Goal: Information Seeking & Learning: Learn about a topic

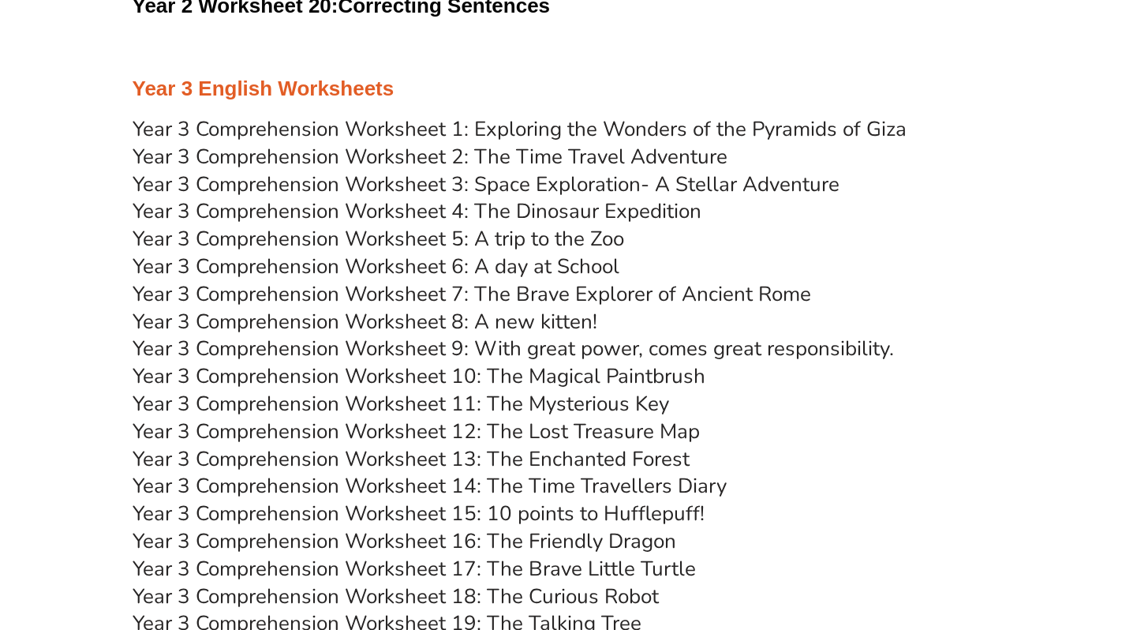
scroll to position [4417, 0]
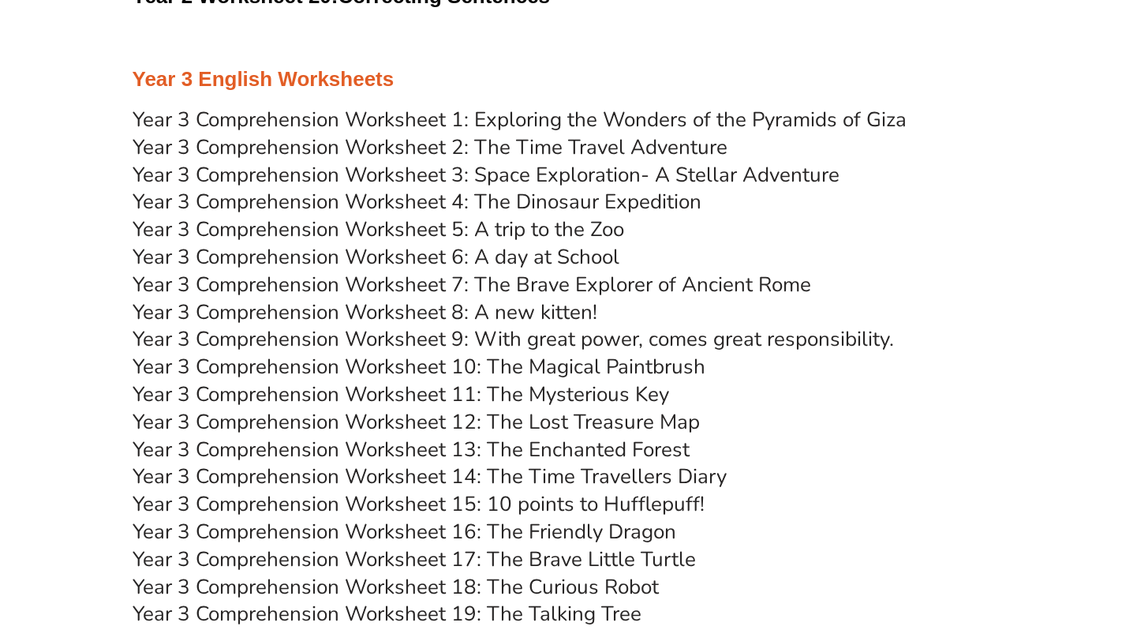
click at [391, 120] on link "Year 3 Comprehension Worksheet 1: Exploring the Wonders of the Pyramids of Giza" at bounding box center [520, 120] width 774 height 28
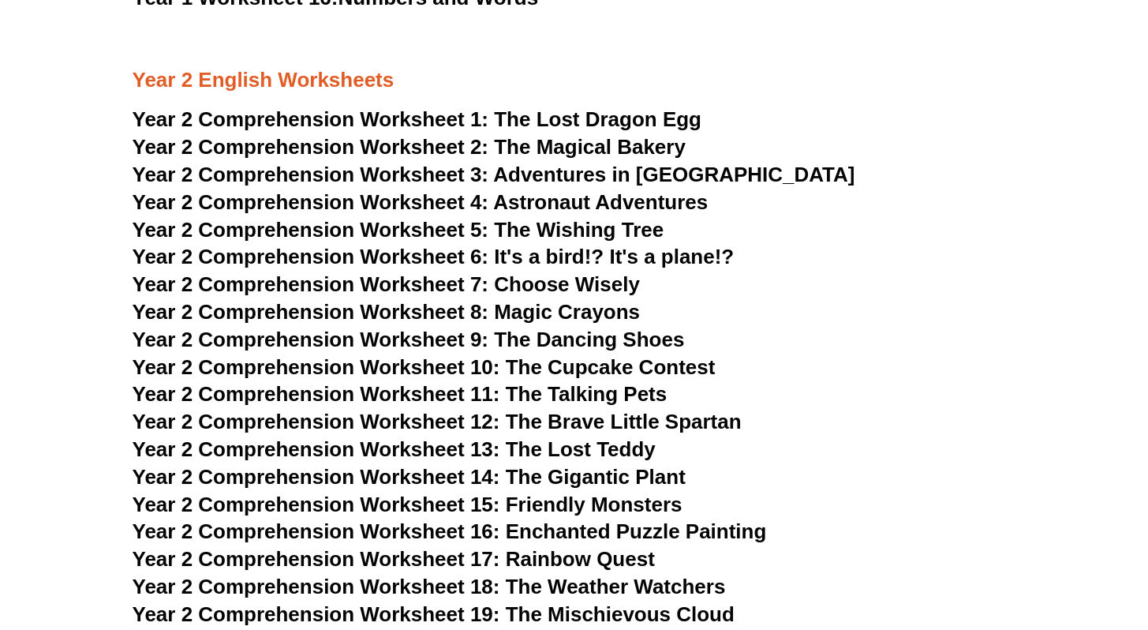
scroll to position [3230, 0]
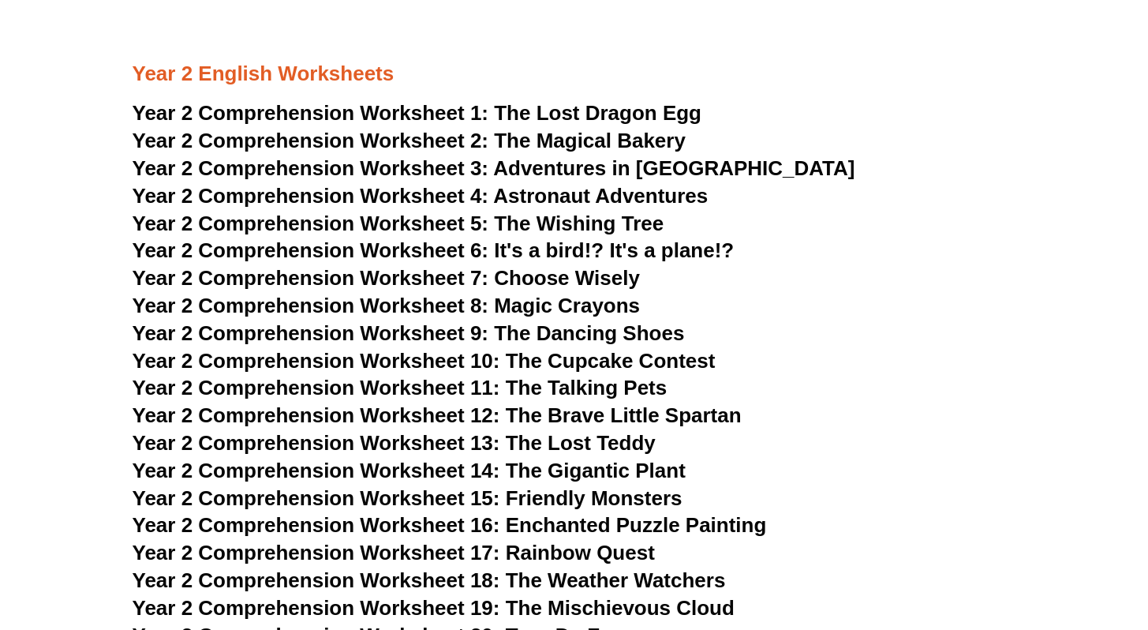
click at [605, 117] on span "The Lost Dragon Egg" at bounding box center [597, 113] width 207 height 24
click at [547, 167] on span "Adventures in Toyland" at bounding box center [673, 168] width 361 height 24
click at [618, 196] on span "Astronaut Adventures" at bounding box center [600, 196] width 215 height 24
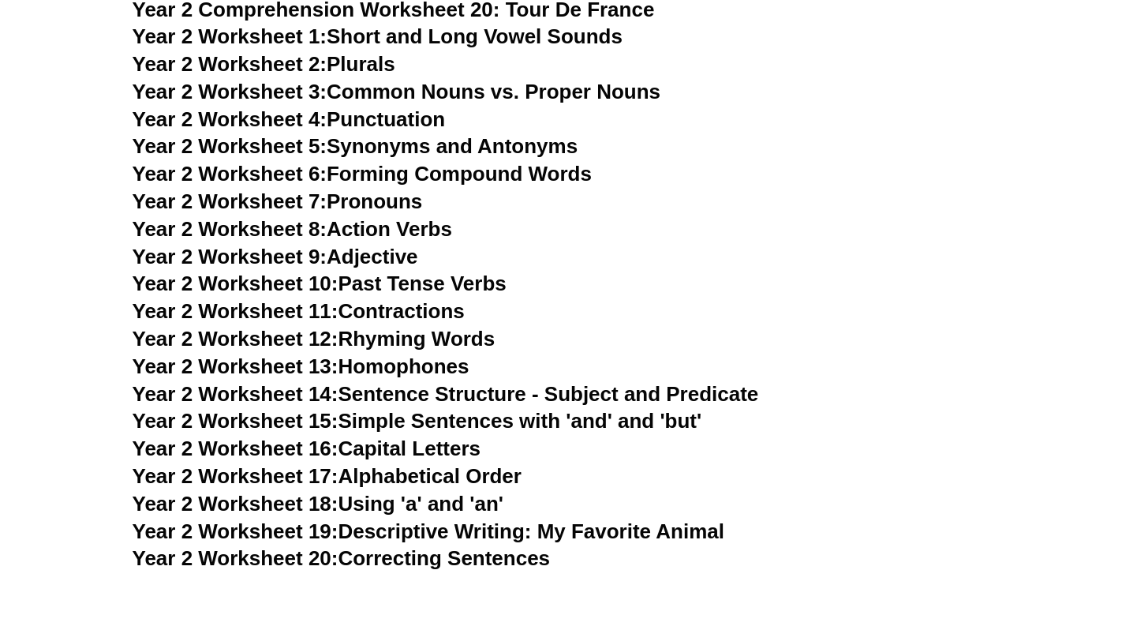
scroll to position [3860, 0]
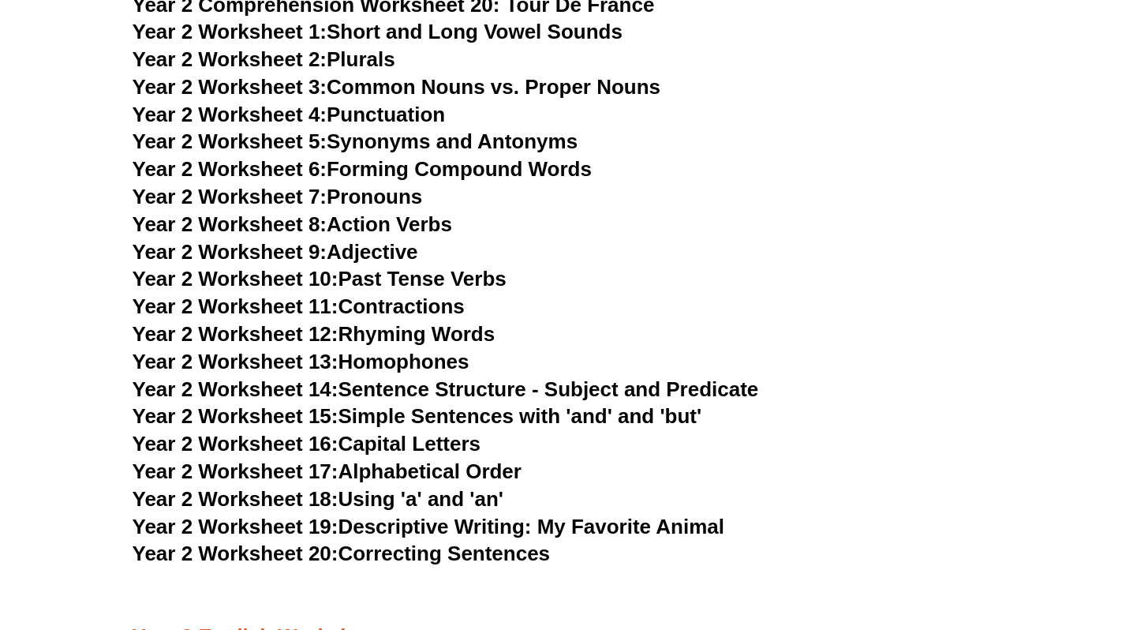
click at [376, 90] on link "Year 2 Worksheet 3: Common Nouns vs. Proper Nouns" at bounding box center [397, 87] width 529 height 24
click at [441, 336] on link "Year 2 Worksheet 12: Rhyming Words" at bounding box center [314, 334] width 363 height 24
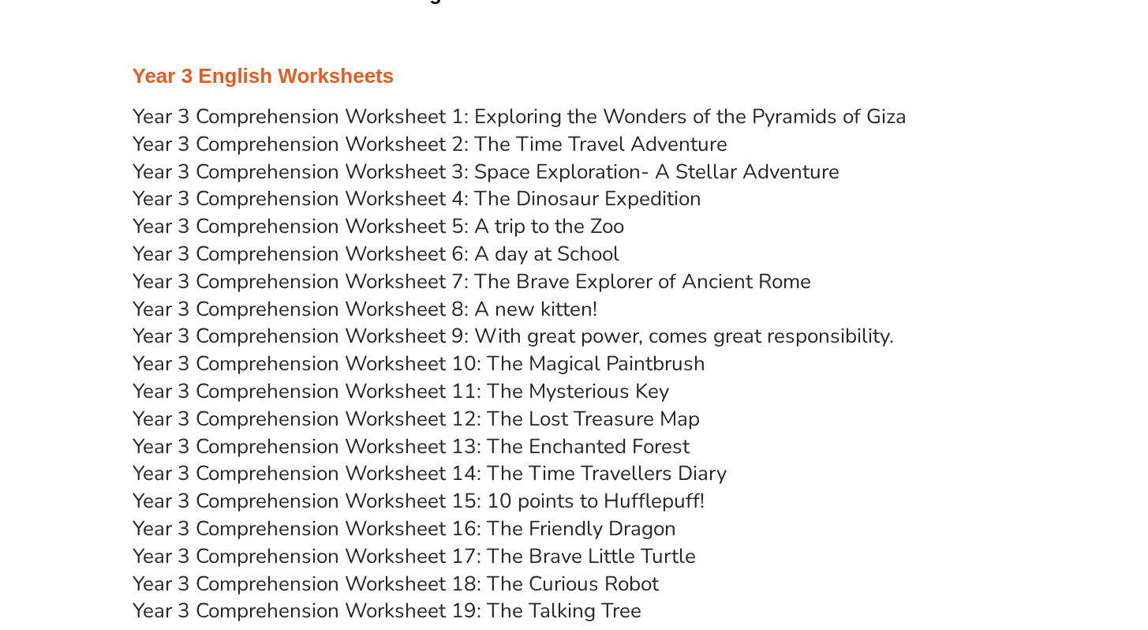
scroll to position [4418, 0]
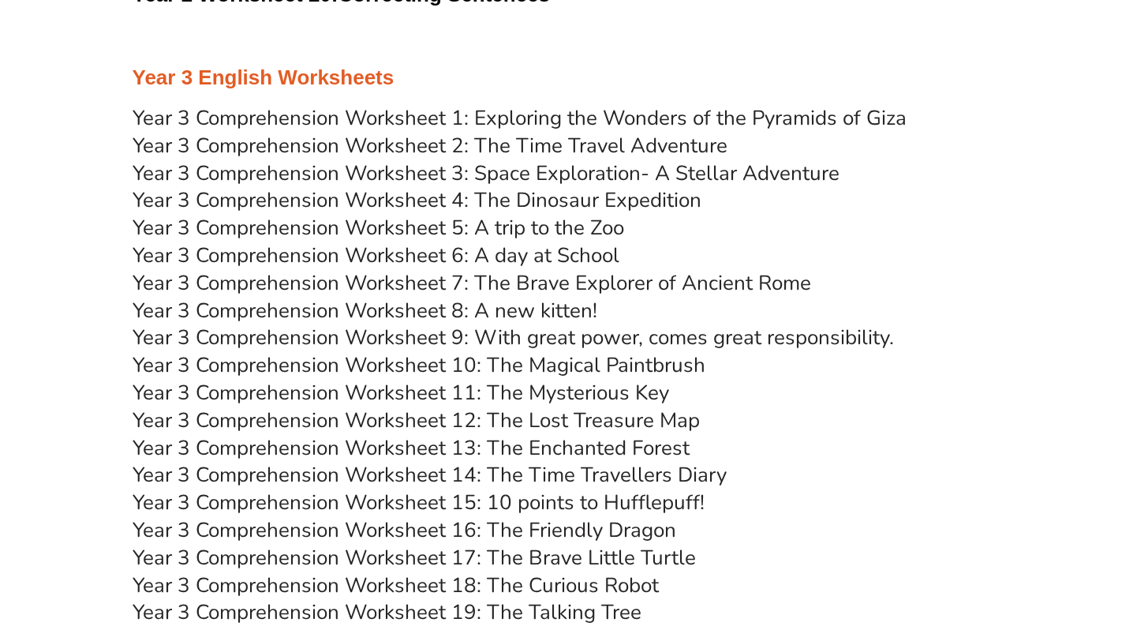
click at [562, 150] on link "Year 3 Comprehension Worksheet 2: The Time Travel Adventure" at bounding box center [430, 146] width 595 height 28
click at [729, 174] on link "Year 3 Comprehension Worksheet 3: Space Exploration- A Stellar Adventure" at bounding box center [486, 173] width 707 height 28
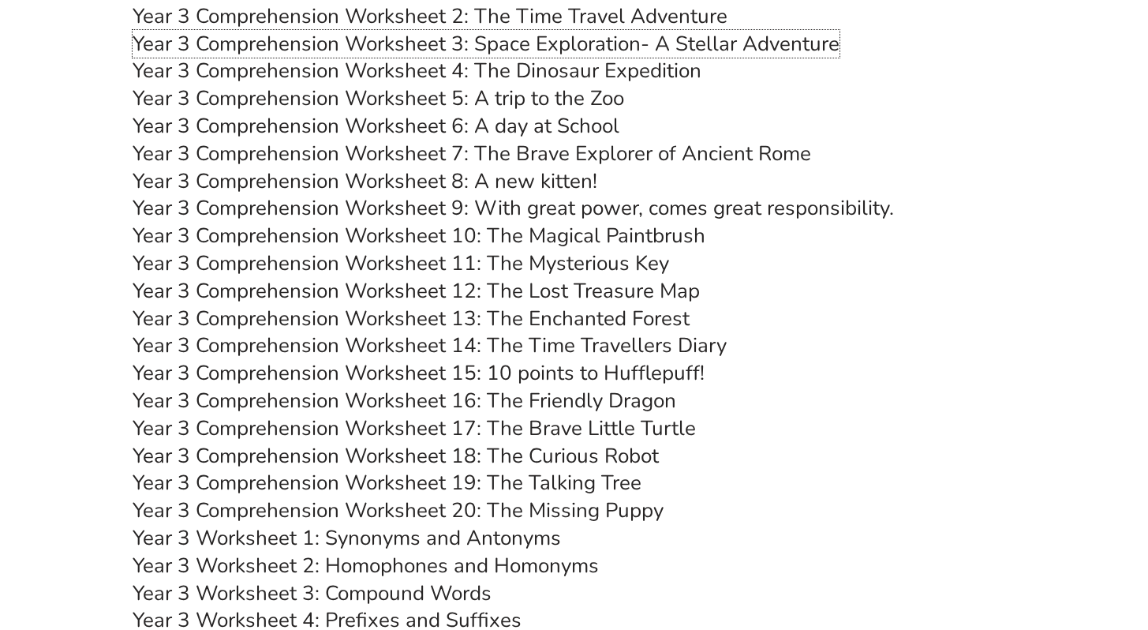
scroll to position [4588, 0]
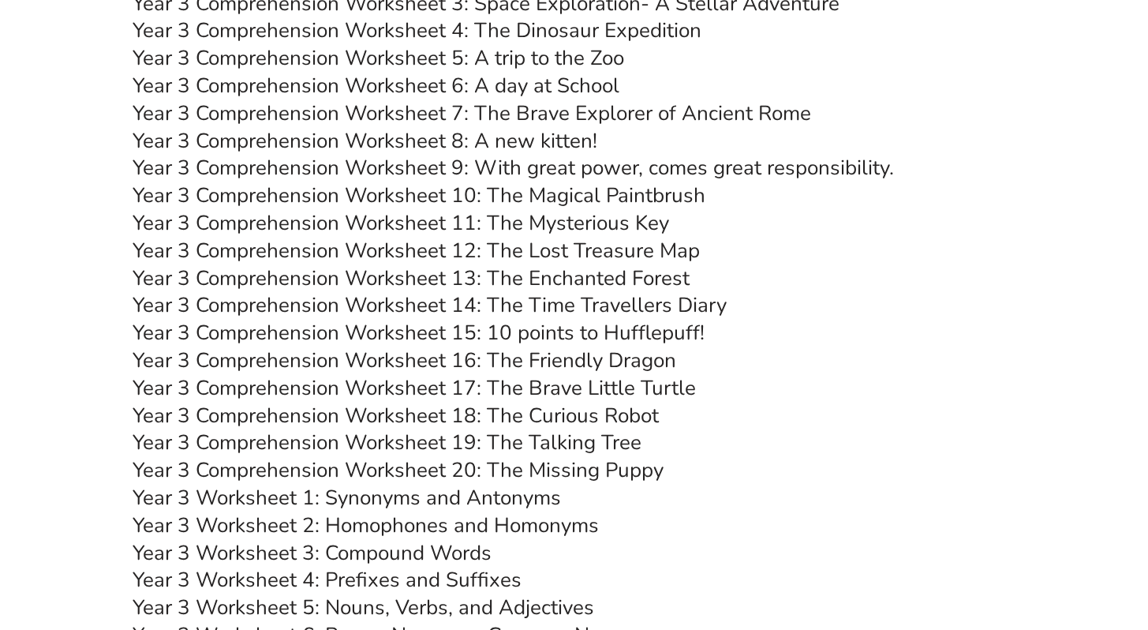
click at [576, 386] on link "Year 3 Comprehension Worksheet 17: The Brave Little Turtle" at bounding box center [414, 388] width 563 height 28
click at [577, 413] on link "Year 3 Comprehension Worksheet 18: The Curious Robot" at bounding box center [396, 416] width 526 height 28
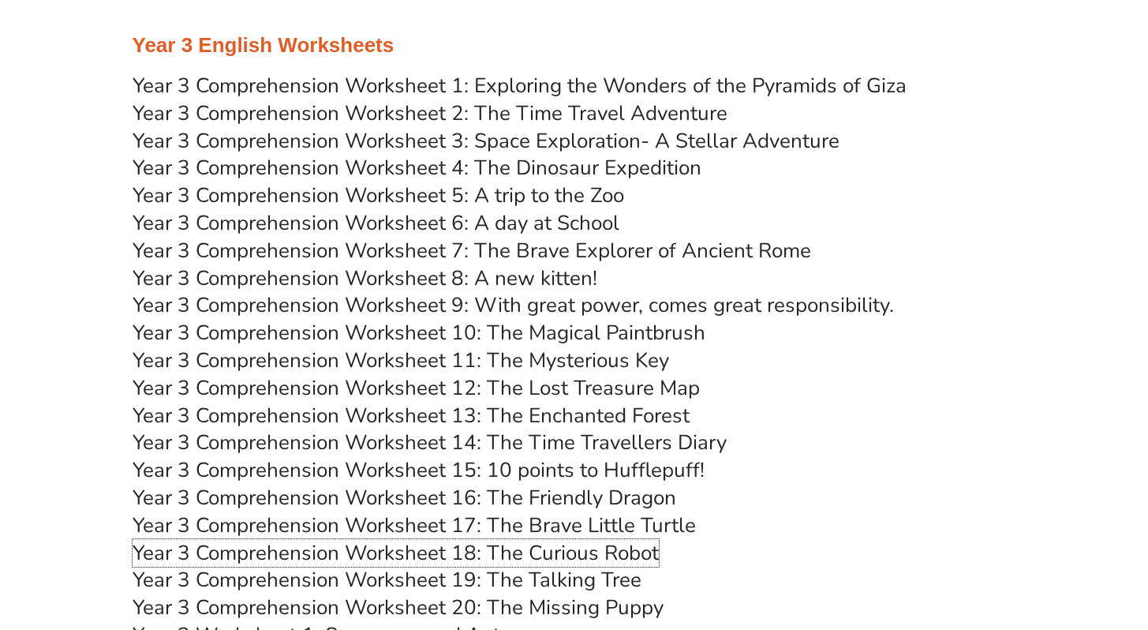
scroll to position [4448, 0]
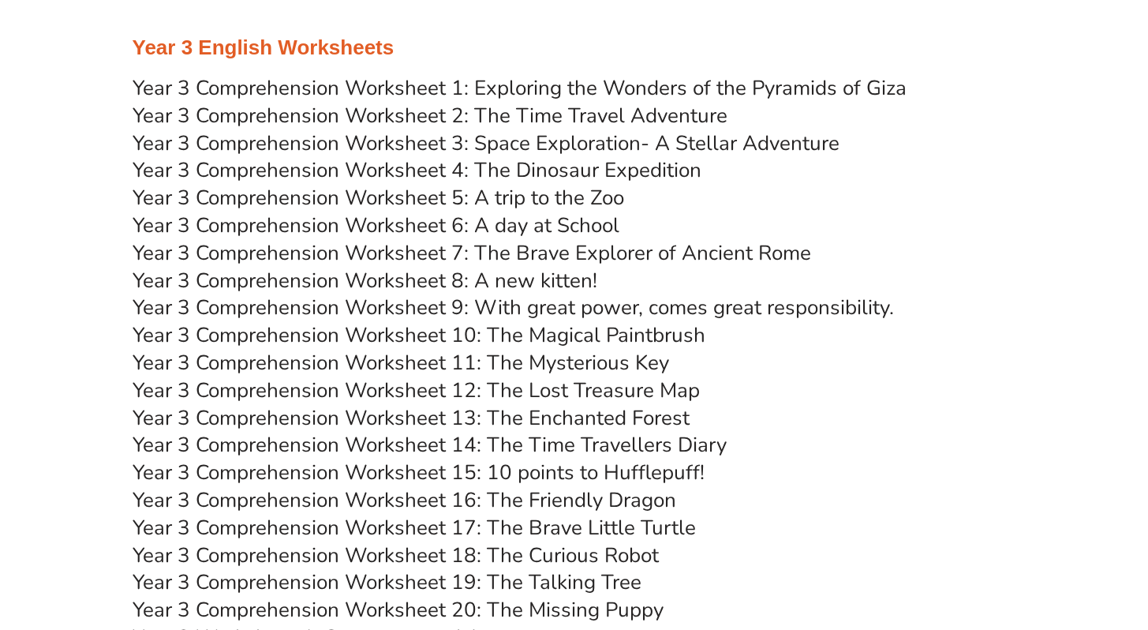
click at [619, 446] on link "Year 3 Comprehension Worksheet 14: The Time Travellers Diary" at bounding box center [430, 445] width 594 height 28
click at [566, 281] on link "Year 3 Comprehension Worksheet 8: A new kitten!" at bounding box center [365, 281] width 465 height 28
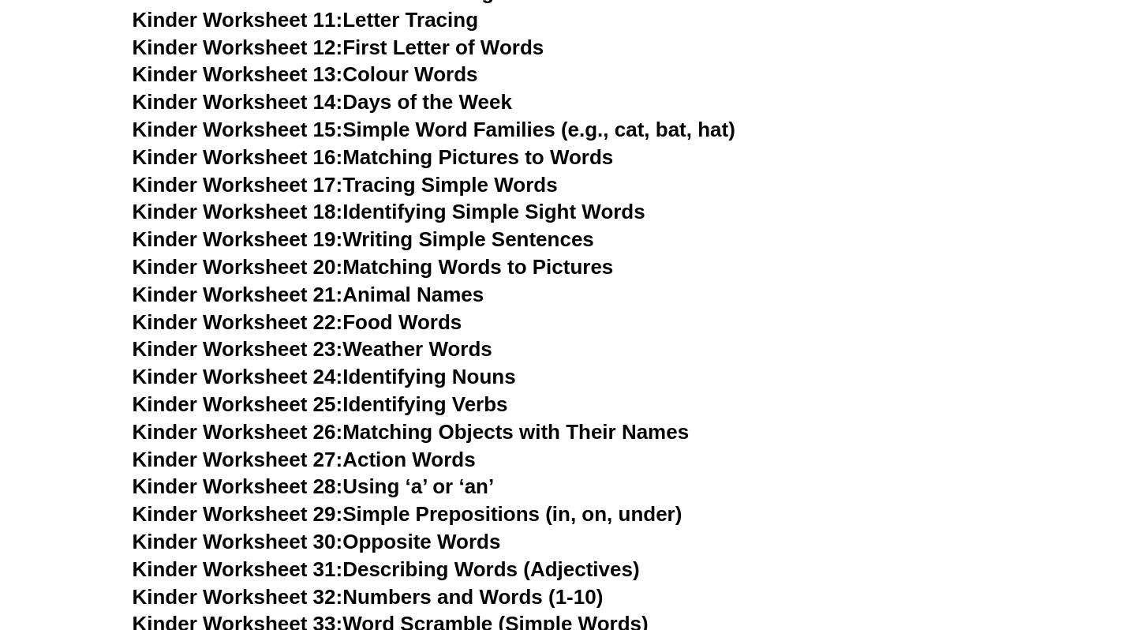
scroll to position [0, 0]
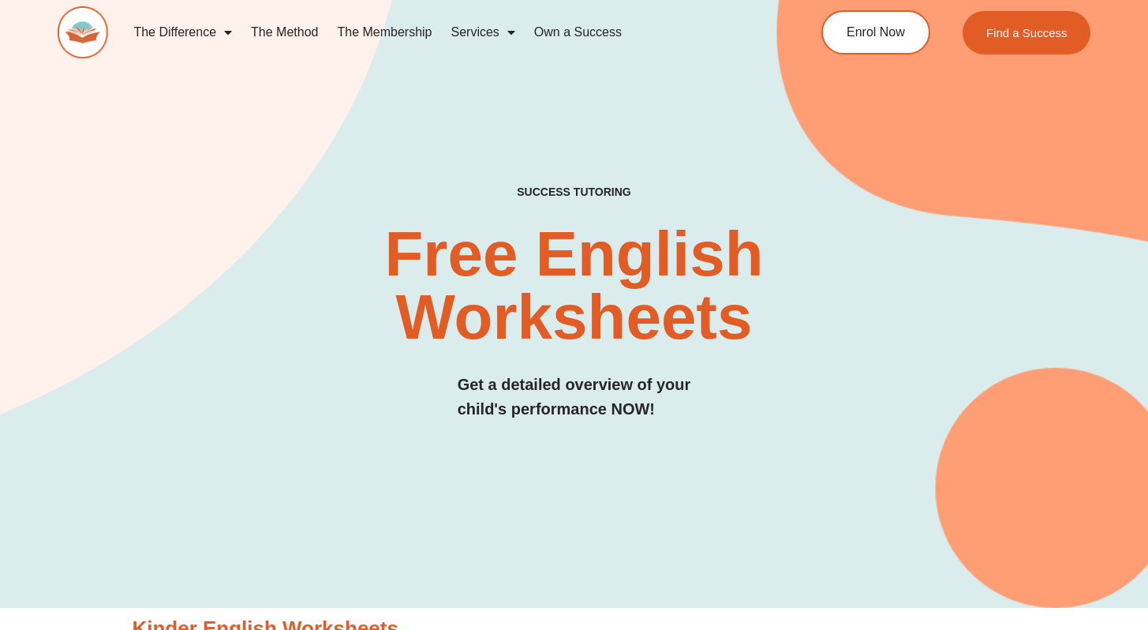
click at [562, 190] on h4 "SUCCESS TUTORING​" at bounding box center [574, 191] width 306 height 13
click at [626, 190] on h4 "SUCCESS TUTORING​" at bounding box center [574, 191] width 306 height 13
click at [618, 114] on div "SUCCESS TUTORING​ Free English Worksheets​ Get a detailed overview of your chil…" at bounding box center [574, 273] width 1033 height 670
click at [730, 91] on div "SUCCESS TUTORING​ Free English Worksheets​ Get a detailed overview of your chil…" at bounding box center [574, 273] width 1033 height 670
click at [93, 29] on img at bounding box center [83, 32] width 51 height 53
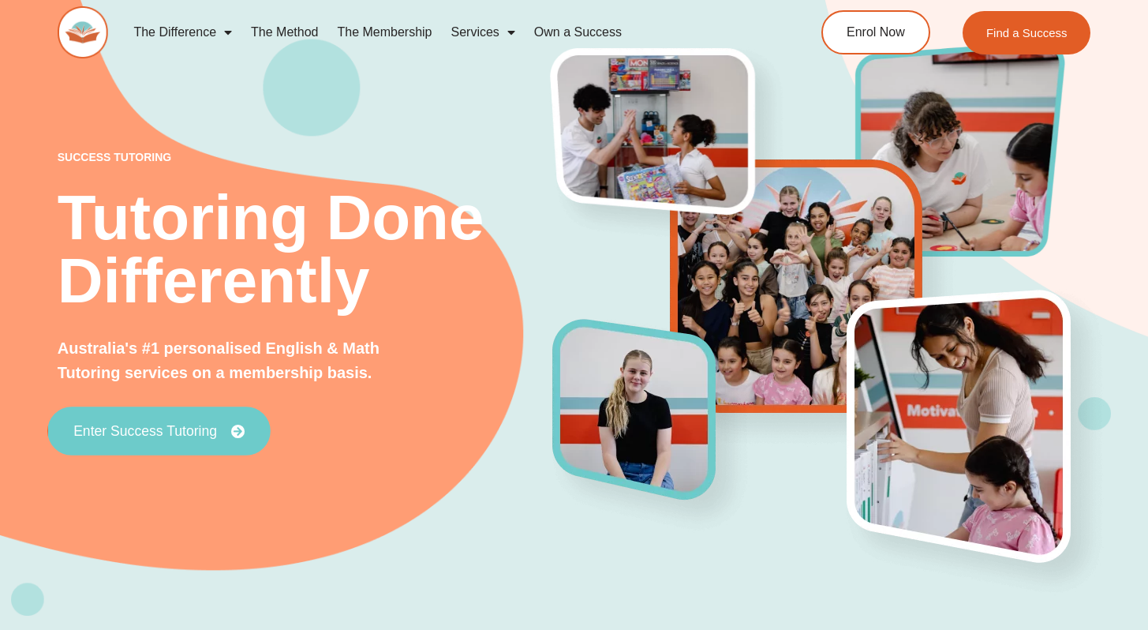
click at [164, 430] on span "Enter Success Tutoring" at bounding box center [145, 431] width 144 height 14
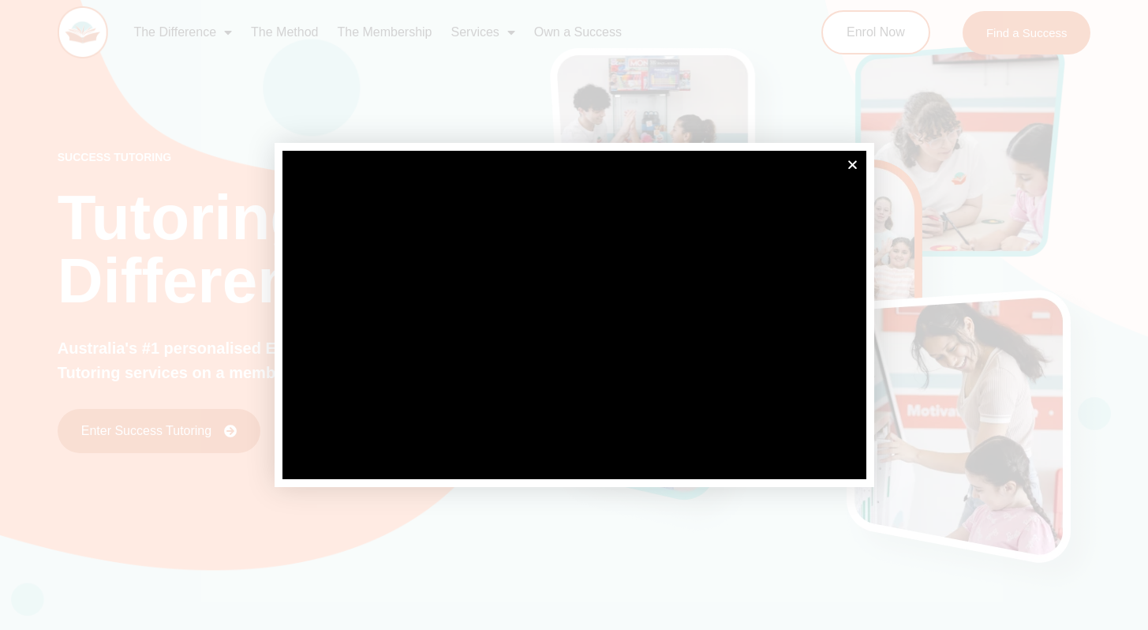
click at [742, 107] on div at bounding box center [574, 315] width 1148 height 630
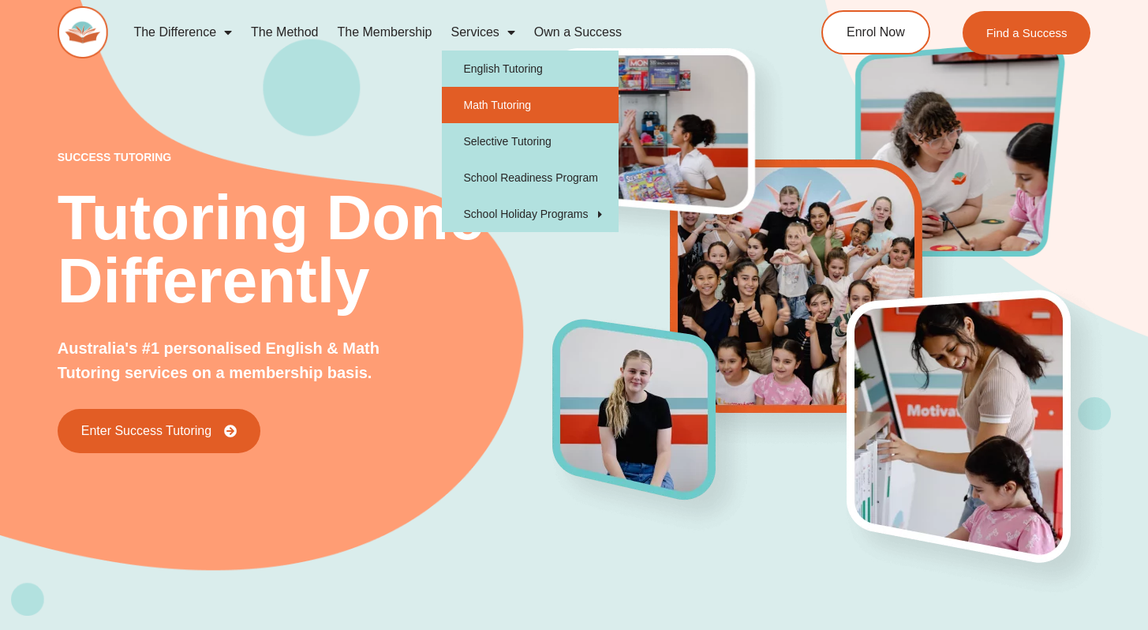
click at [496, 104] on link "Math Tutoring" at bounding box center [530, 105] width 177 height 36
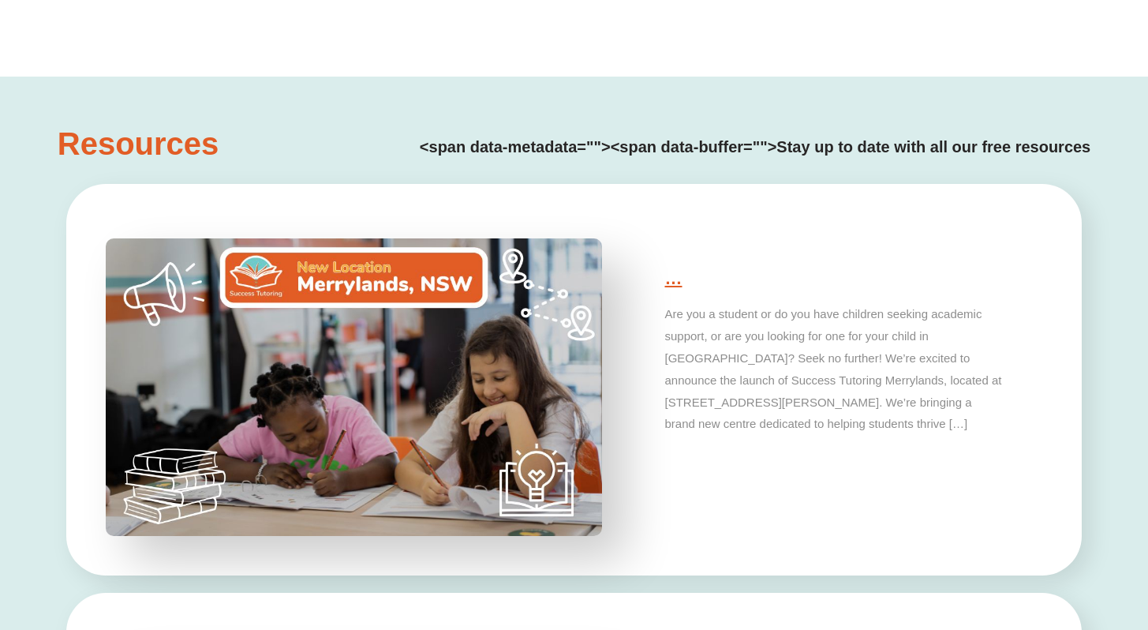
scroll to position [3353, 0]
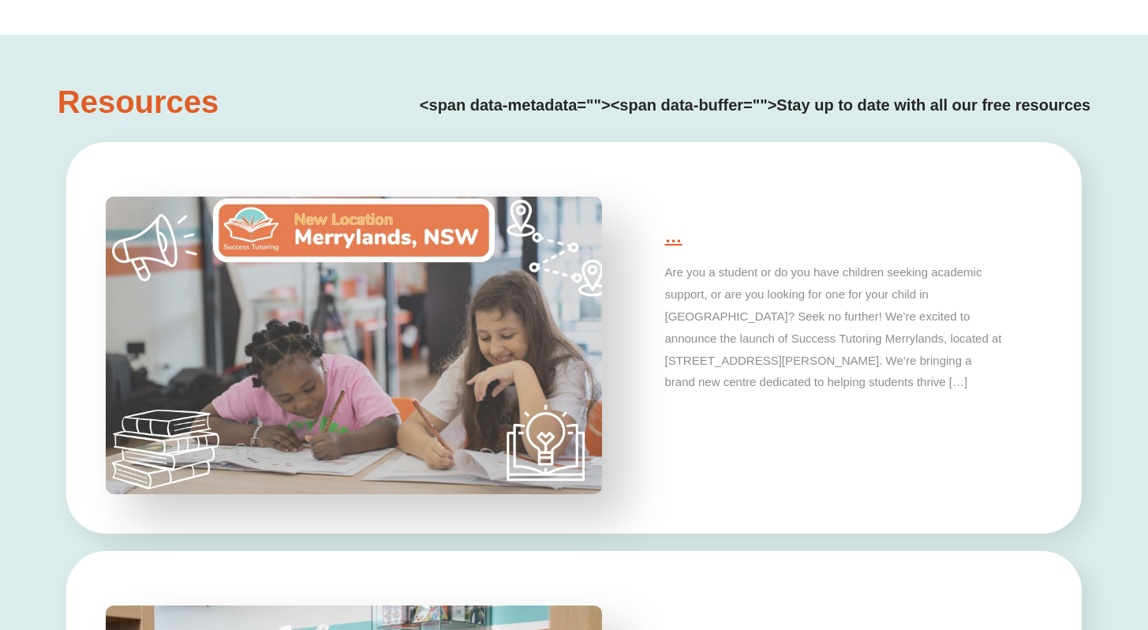
type input "*"
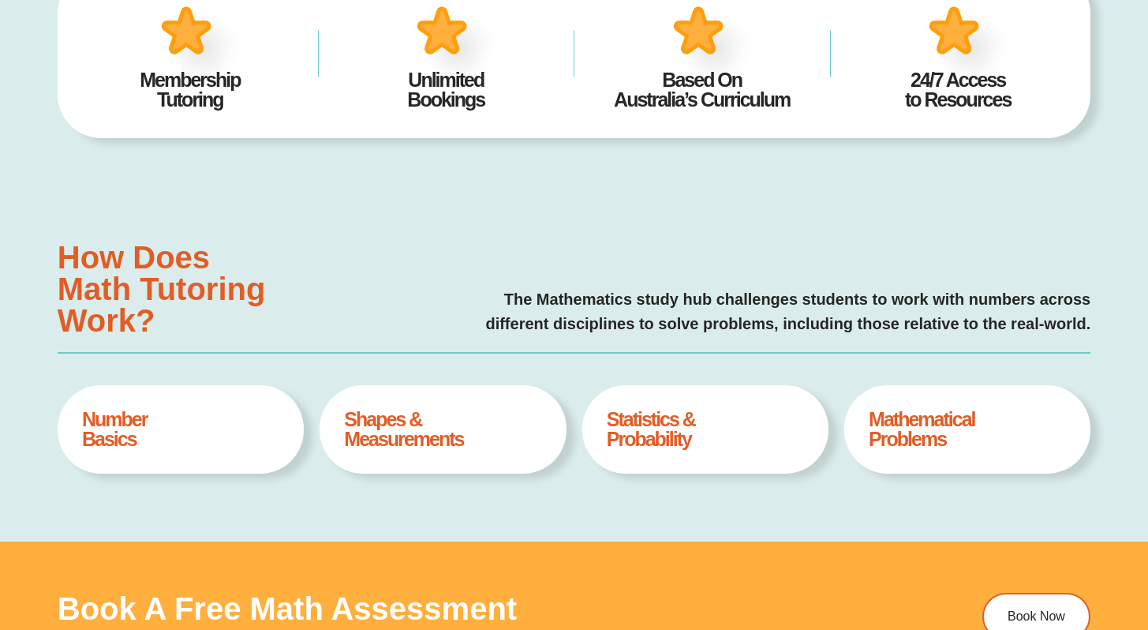
scroll to position [0, 0]
